Goal: Transaction & Acquisition: Purchase product/service

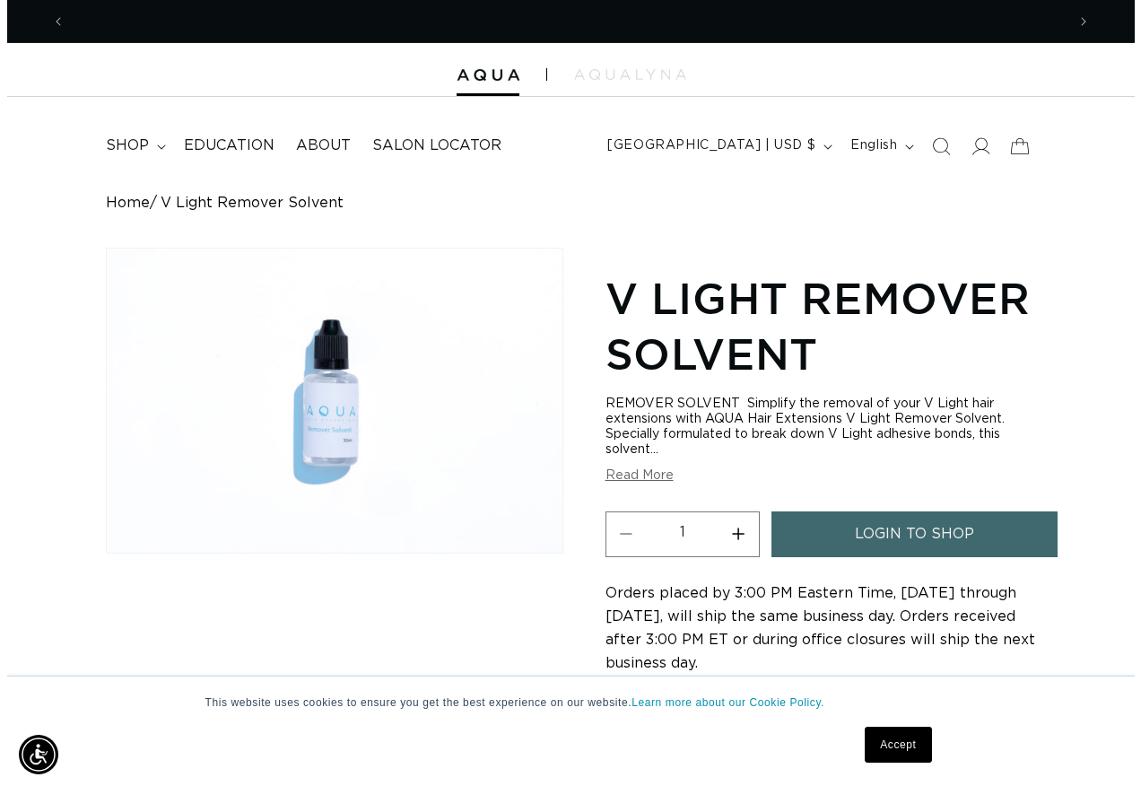
scroll to position [0, 1000]
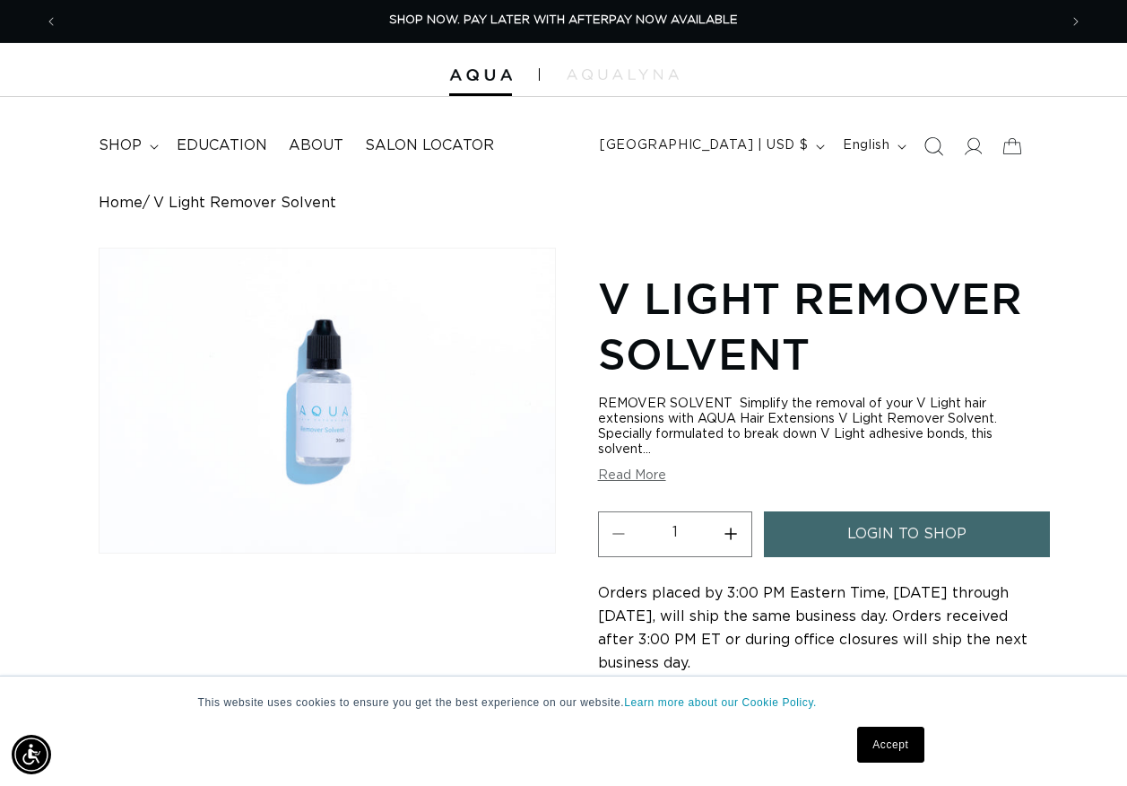
click at [937, 144] on icon "Search" at bounding box center [934, 145] width 19 height 19
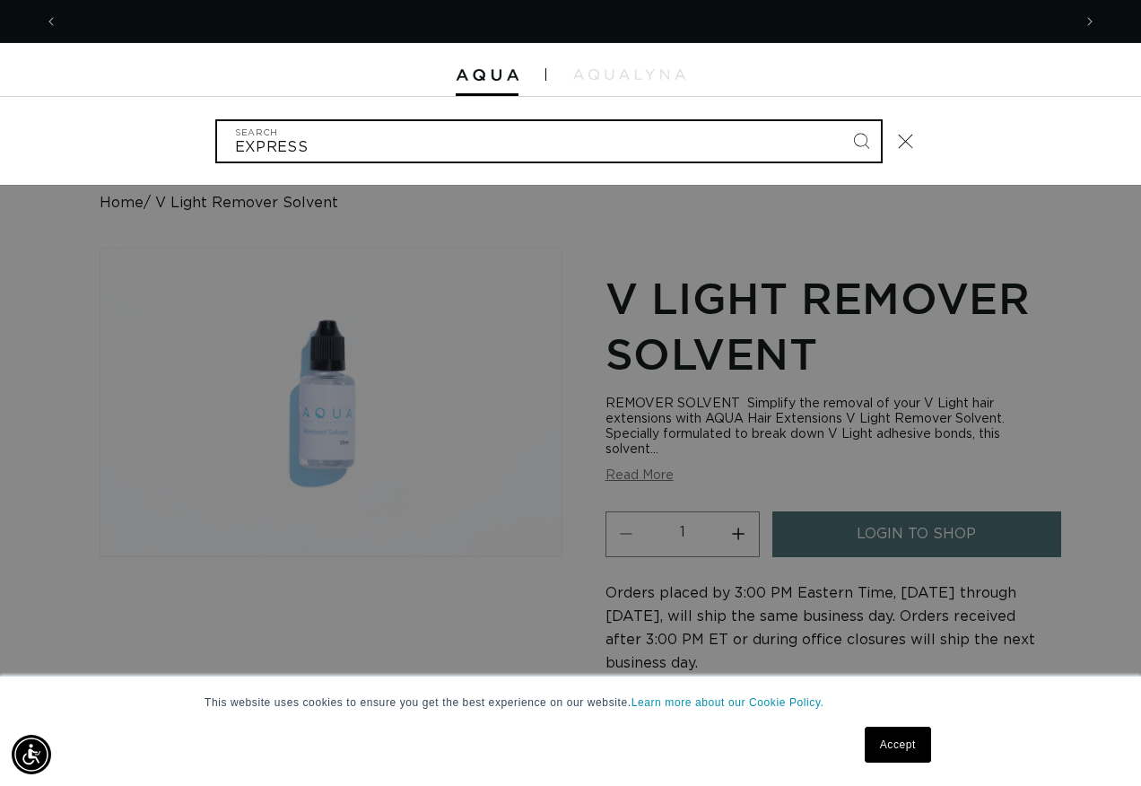
scroll to position [0, 2027]
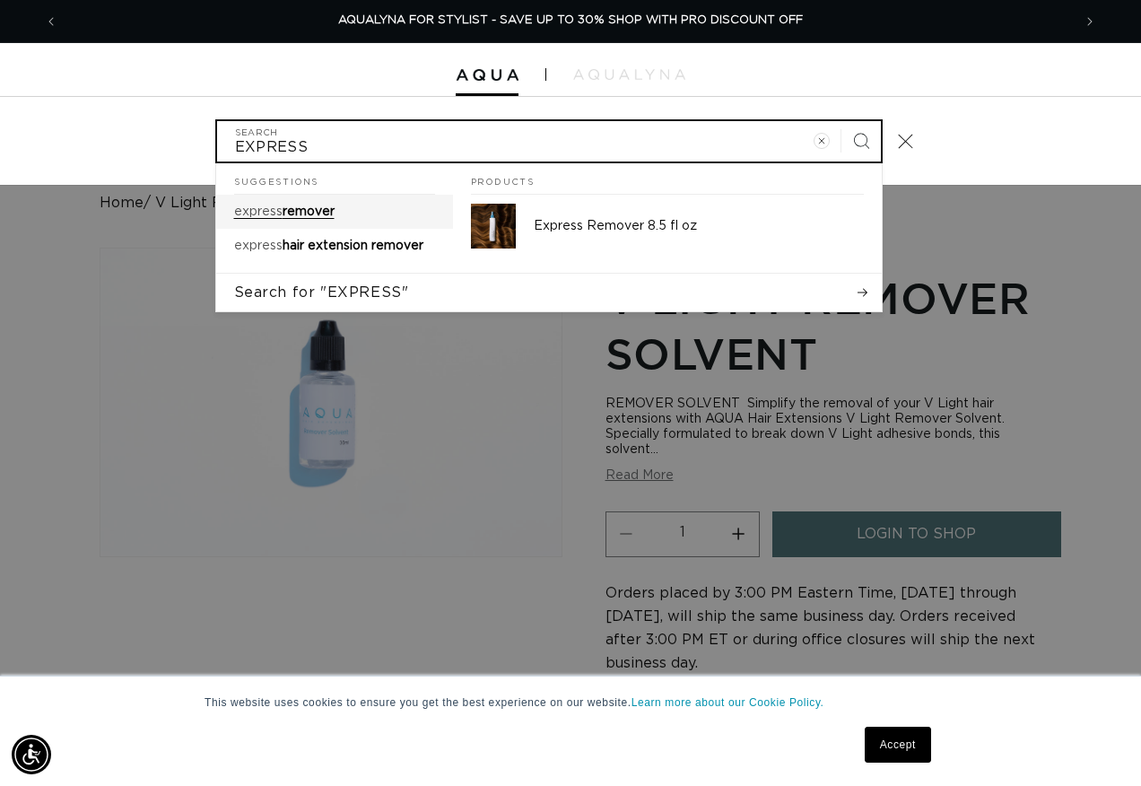
type input "EXPRESS"
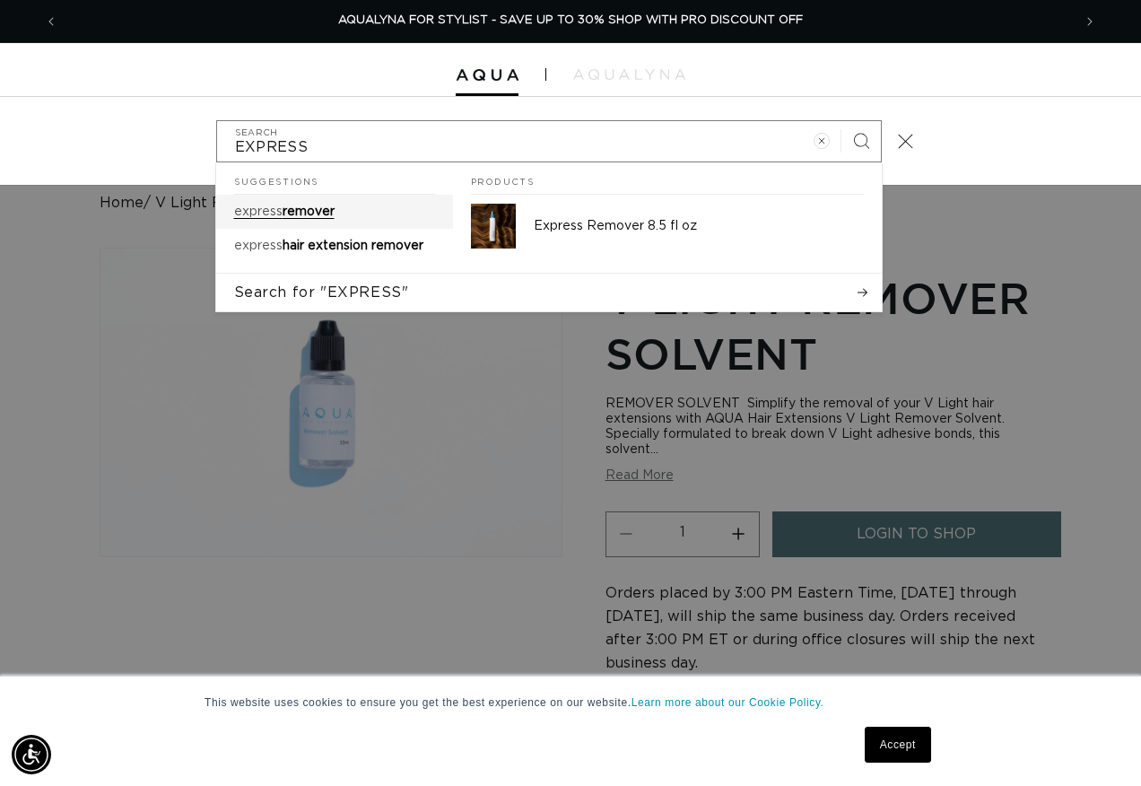
click at [317, 209] on span "remover" at bounding box center [309, 211] width 52 height 13
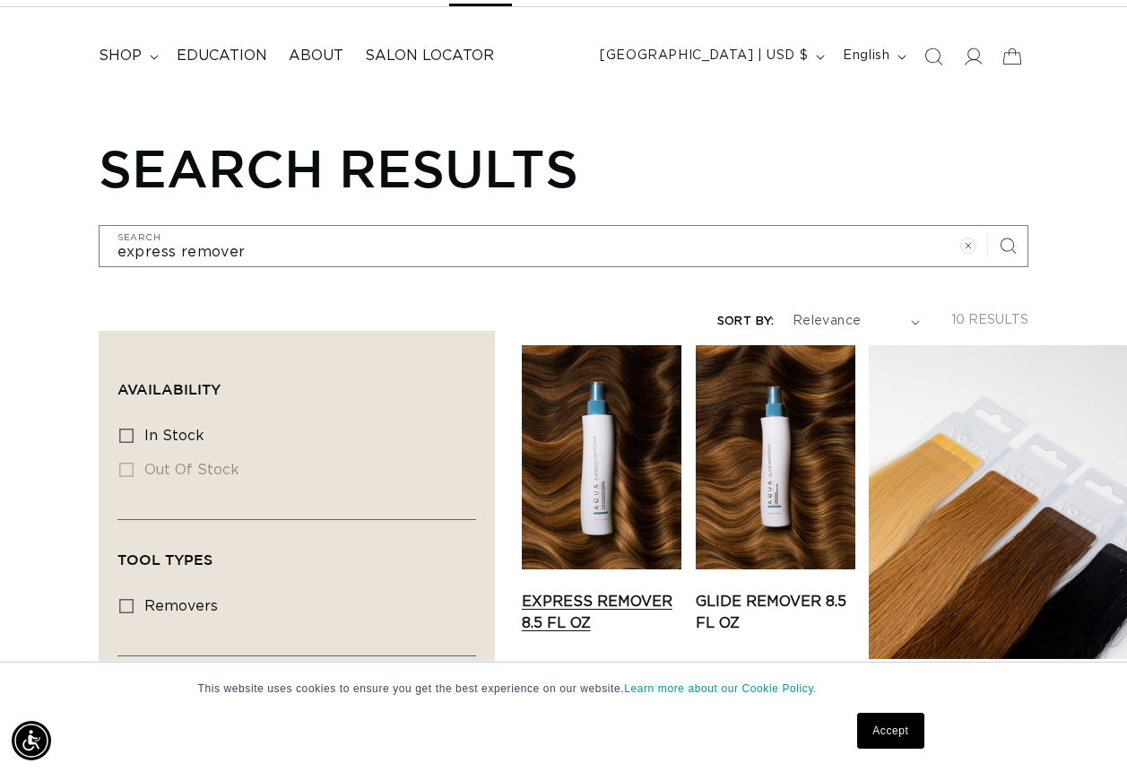
click at [589, 591] on link "Express Remover 8.5 fl oz" at bounding box center [602, 612] width 160 height 43
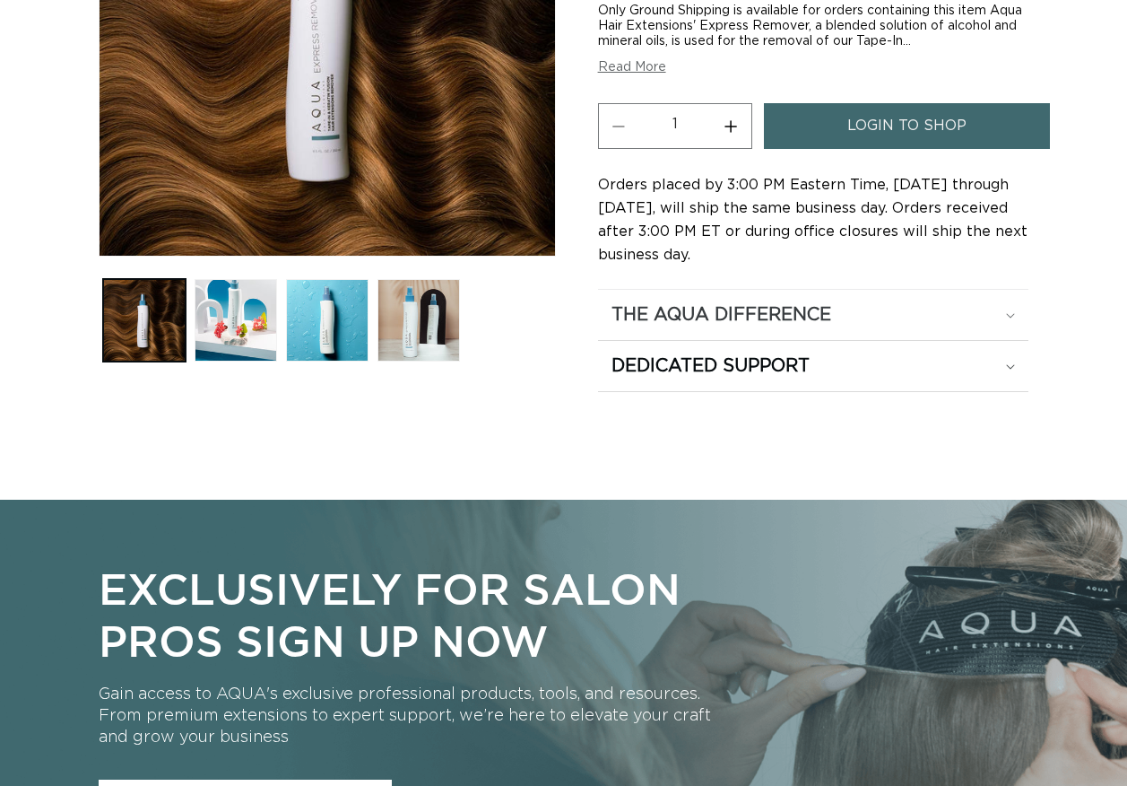
scroll to position [448, 0]
click at [714, 333] on summary "The Aqua Difference" at bounding box center [813, 315] width 431 height 50
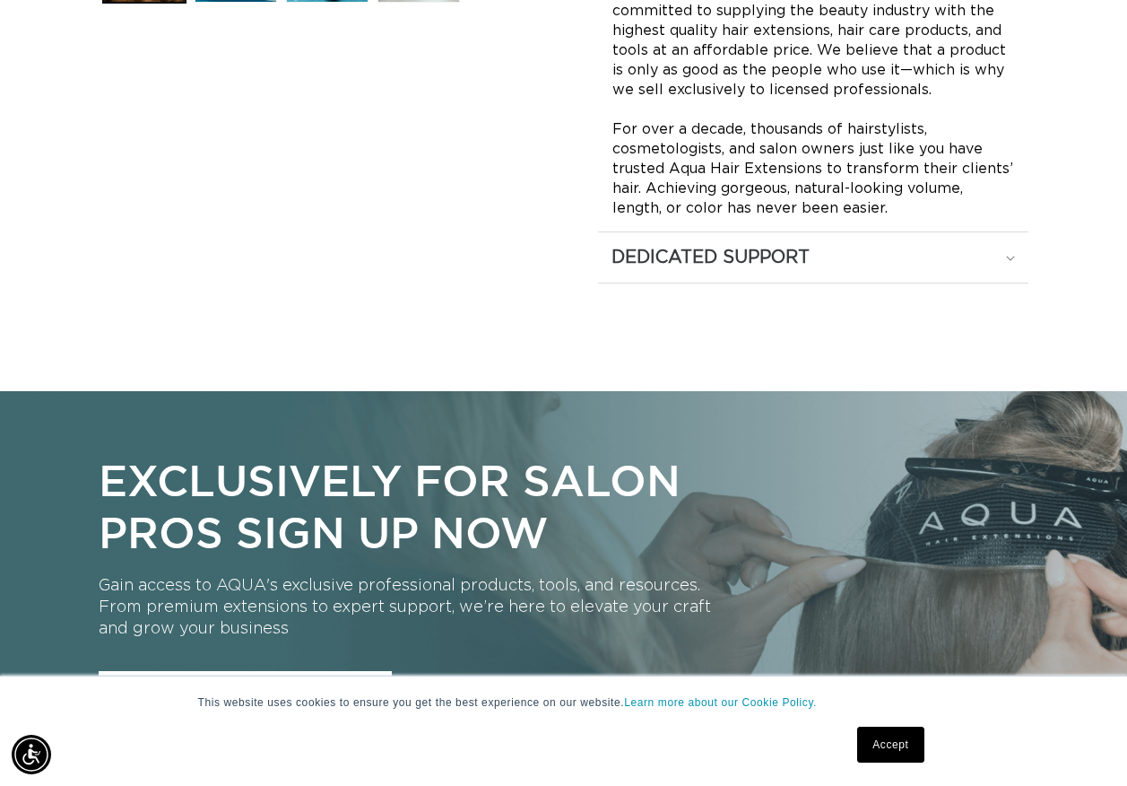
scroll to position [0, 1000]
click at [691, 266] on h2 "Dedicated Support" at bounding box center [711, 257] width 198 height 23
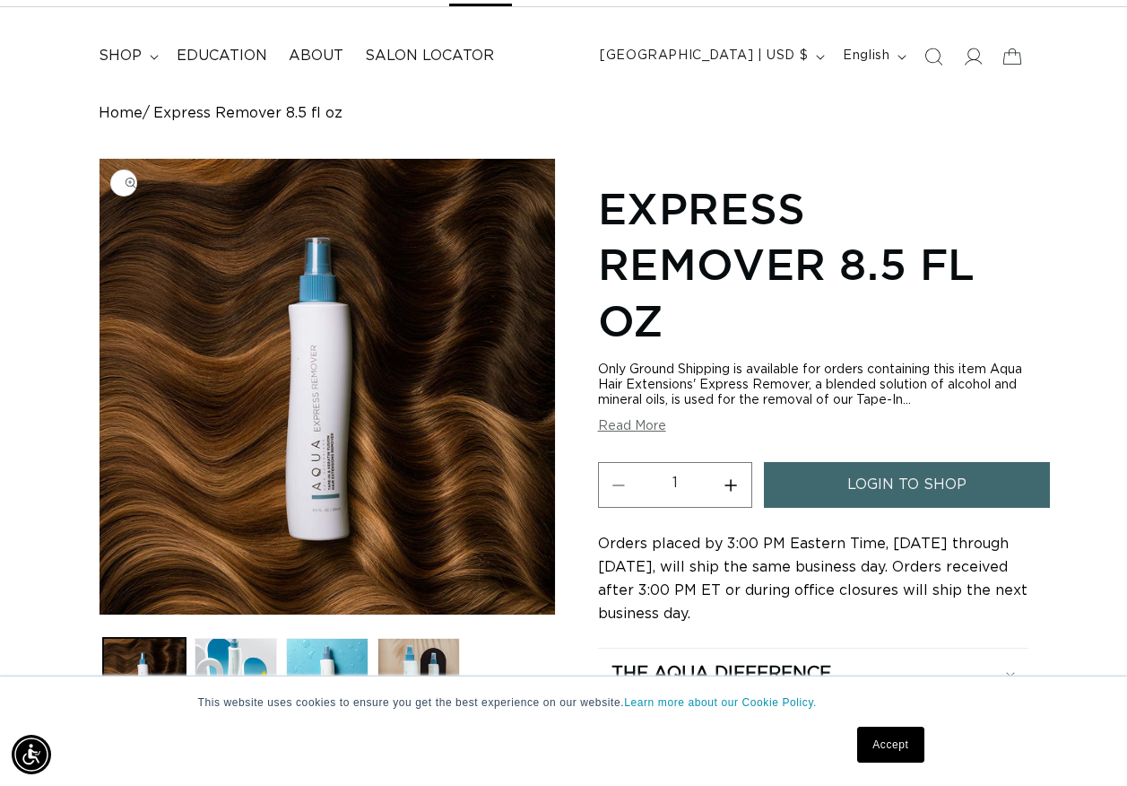
scroll to position [0, 2000]
